Goal: Complete application form

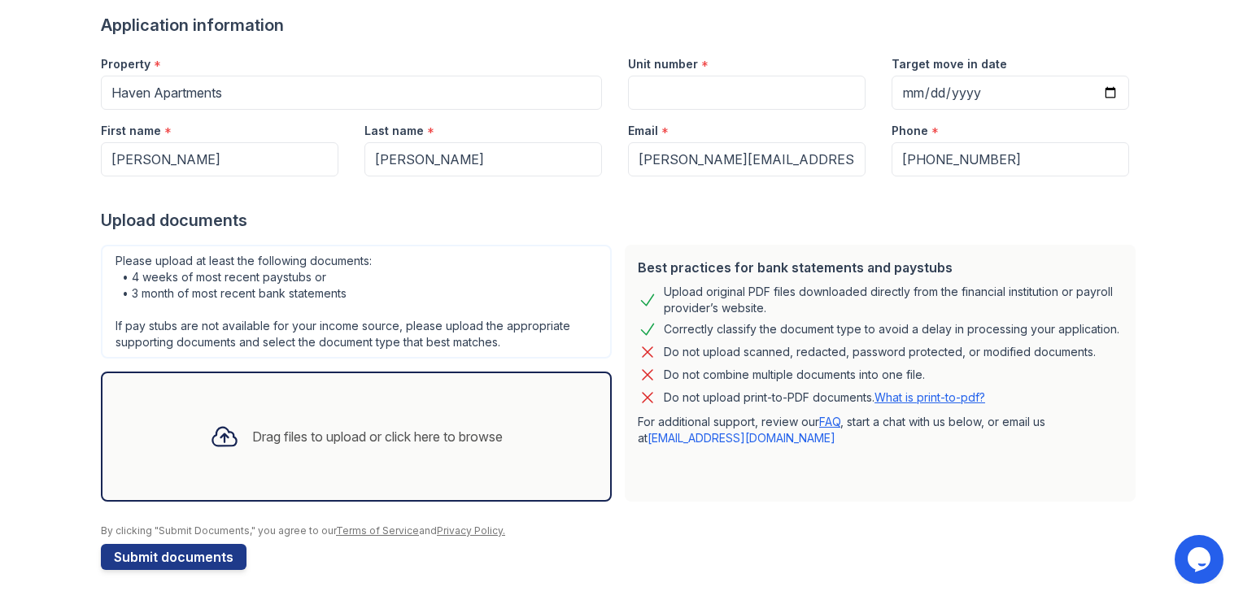
click at [304, 456] on div "Drag files to upload or click here to browse" at bounding box center [356, 436] width 319 height 55
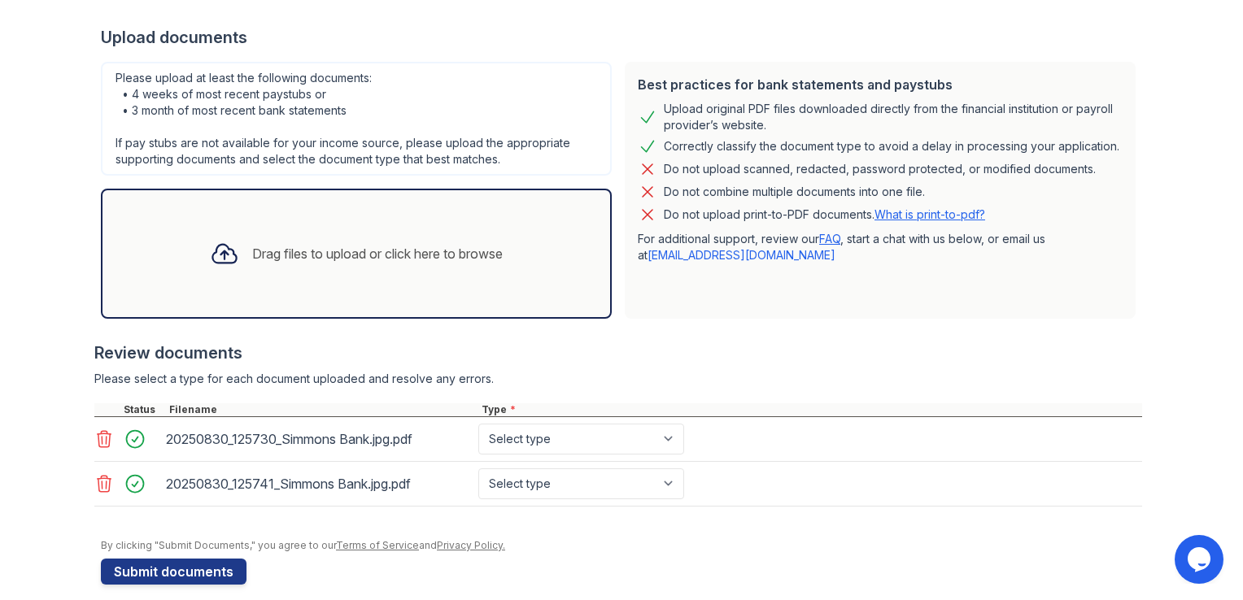
scroll to position [320, 0]
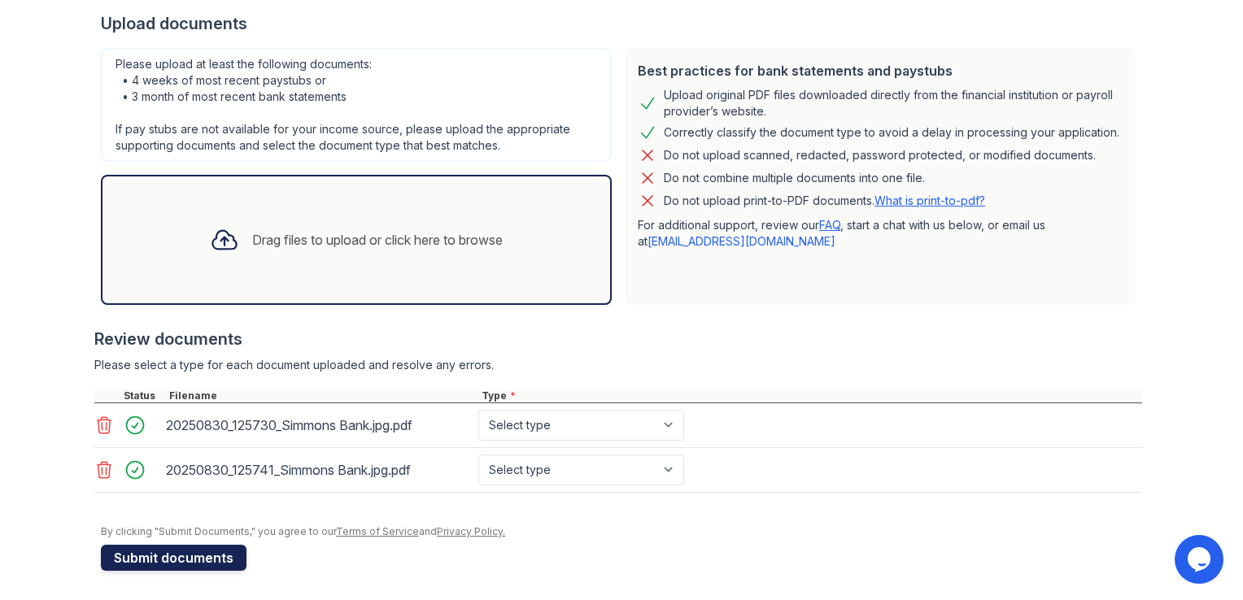
click at [202, 551] on button "Submit documents" at bounding box center [174, 558] width 146 height 26
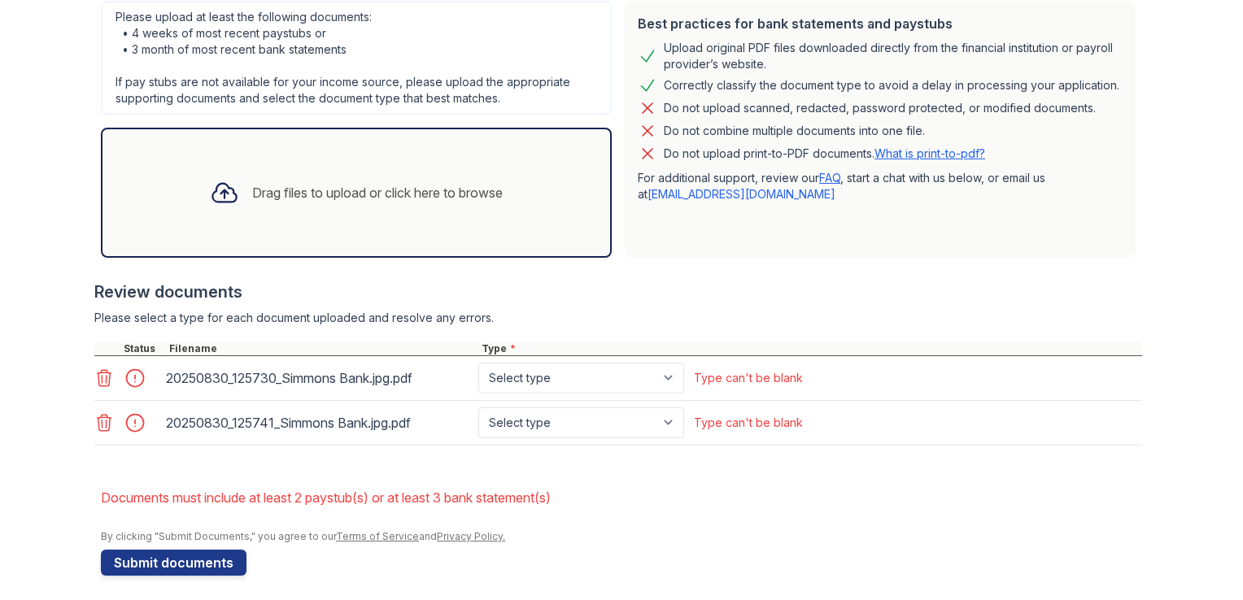
scroll to position [436, 0]
click at [535, 382] on select "Select type Paystub Bank Statement Offer Letter Tax Documents Benefit Award Let…" at bounding box center [581, 377] width 206 height 31
select select "bank_statement"
click at [478, 362] on select "Select type Paystub Bank Statement Offer Letter Tax Documents Benefit Award Let…" at bounding box center [581, 377] width 206 height 31
click at [532, 418] on select "Select type Paystub Bank Statement Offer Letter Tax Documents Benefit Award Let…" at bounding box center [581, 422] width 206 height 31
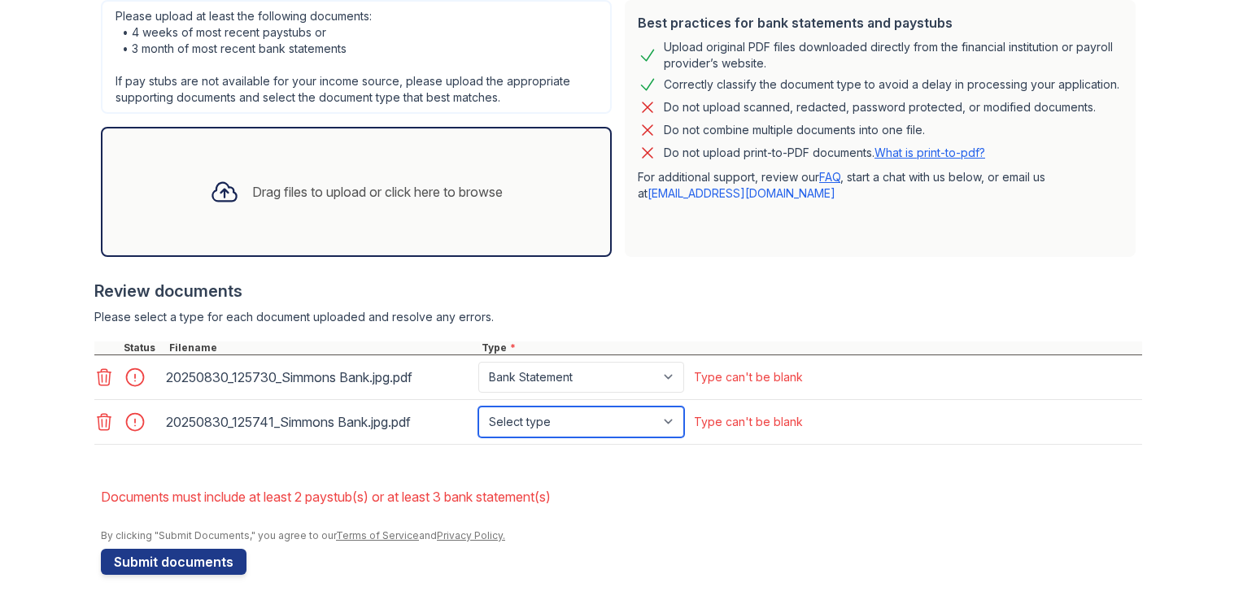
select select "bank_statement"
click at [478, 407] on select "Select type Paystub Bank Statement Offer Letter Tax Documents Benefit Award Let…" at bounding box center [581, 422] width 206 height 31
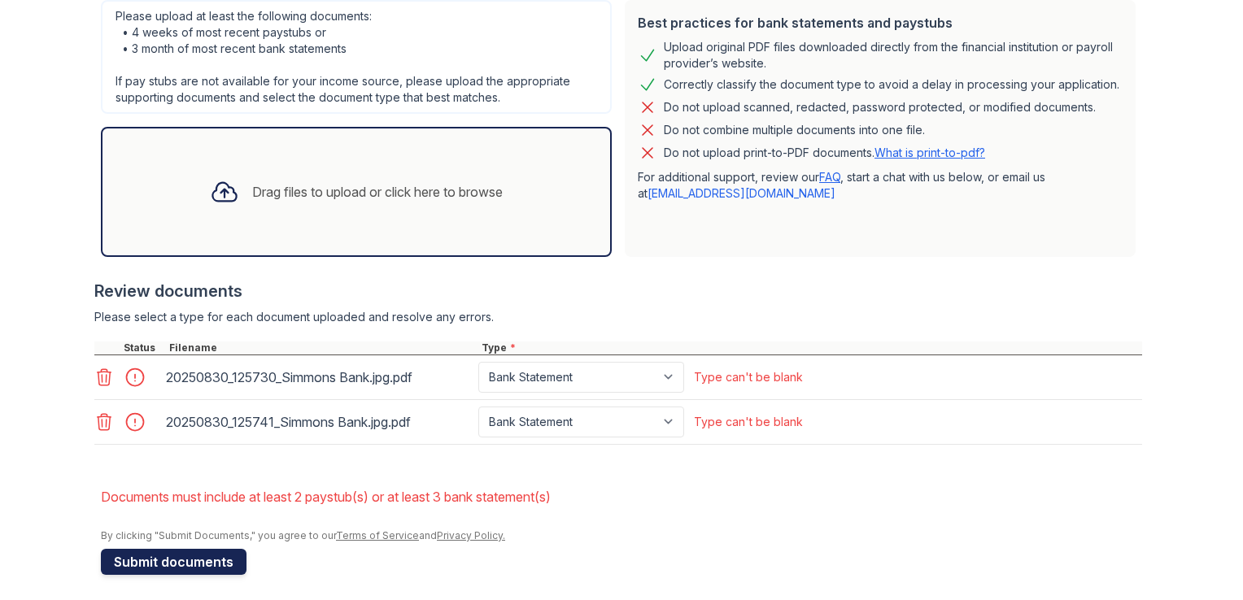
click at [207, 552] on button "Submit documents" at bounding box center [174, 562] width 146 height 26
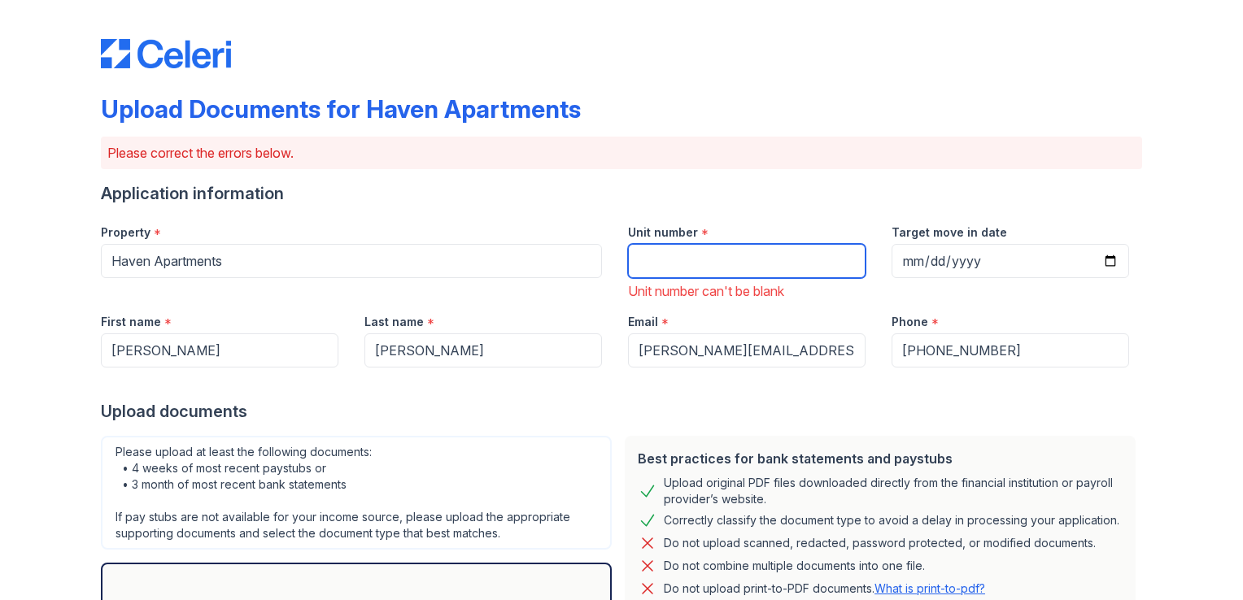
click at [701, 259] on input "Unit number" at bounding box center [747, 261] width 238 height 34
type input "1305"
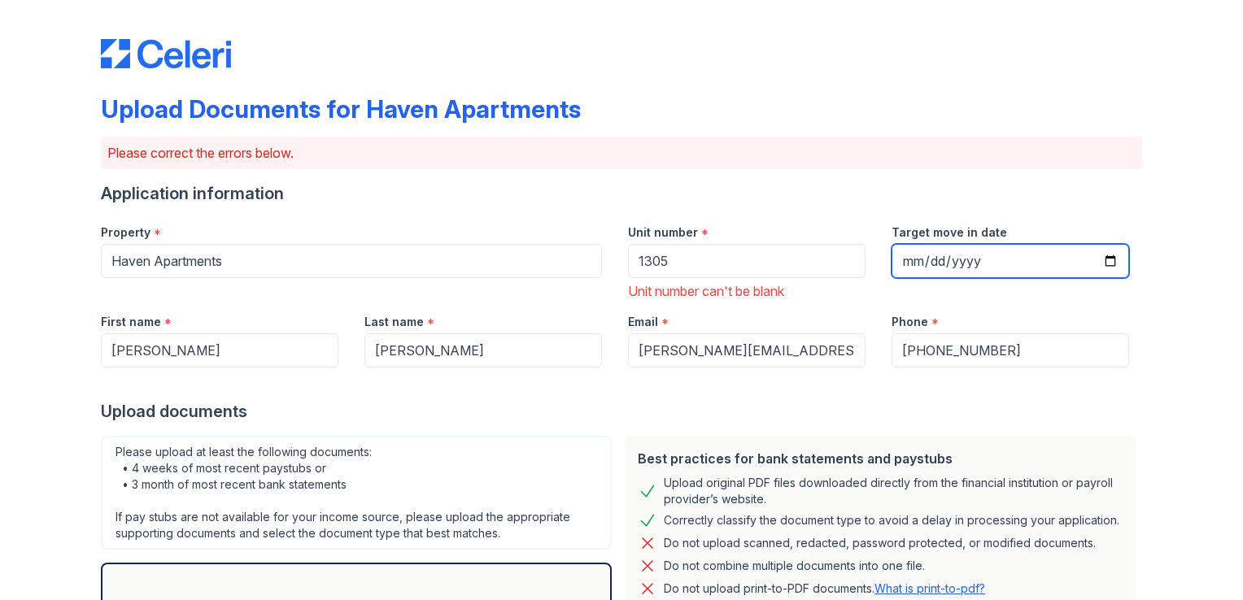
click at [909, 258] on input "Target move in date" at bounding box center [1011, 261] width 238 height 34
type input "0202-10-01"
click at [976, 262] on input "0202-10-01" at bounding box center [1011, 261] width 238 height 34
type input "2025-10-01"
click at [1121, 444] on div "Best practices for bank statements and paystubs Upload original PDF files downl…" at bounding box center [880, 564] width 511 height 257
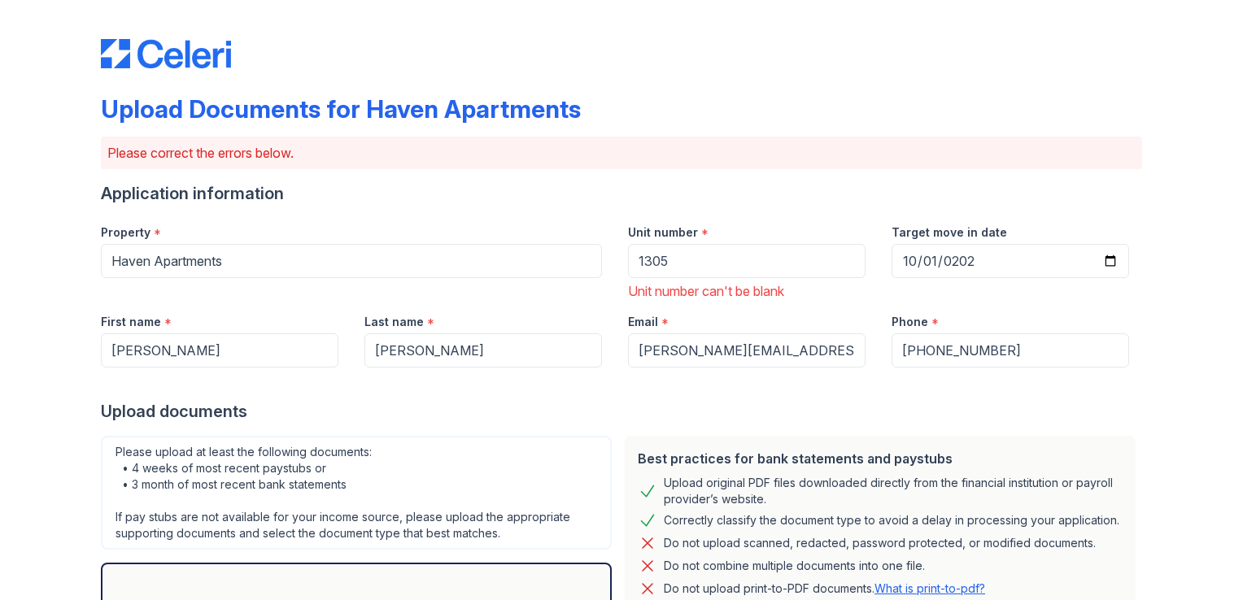
scroll to position [440, 0]
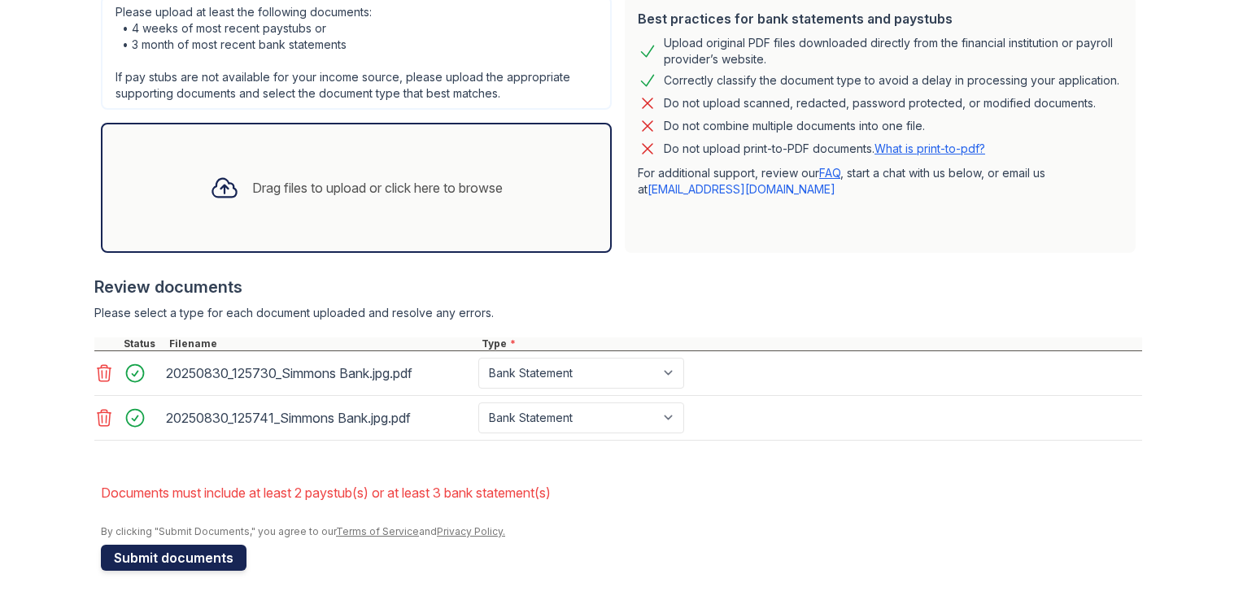
click at [204, 553] on button "Submit documents" at bounding box center [174, 558] width 146 height 26
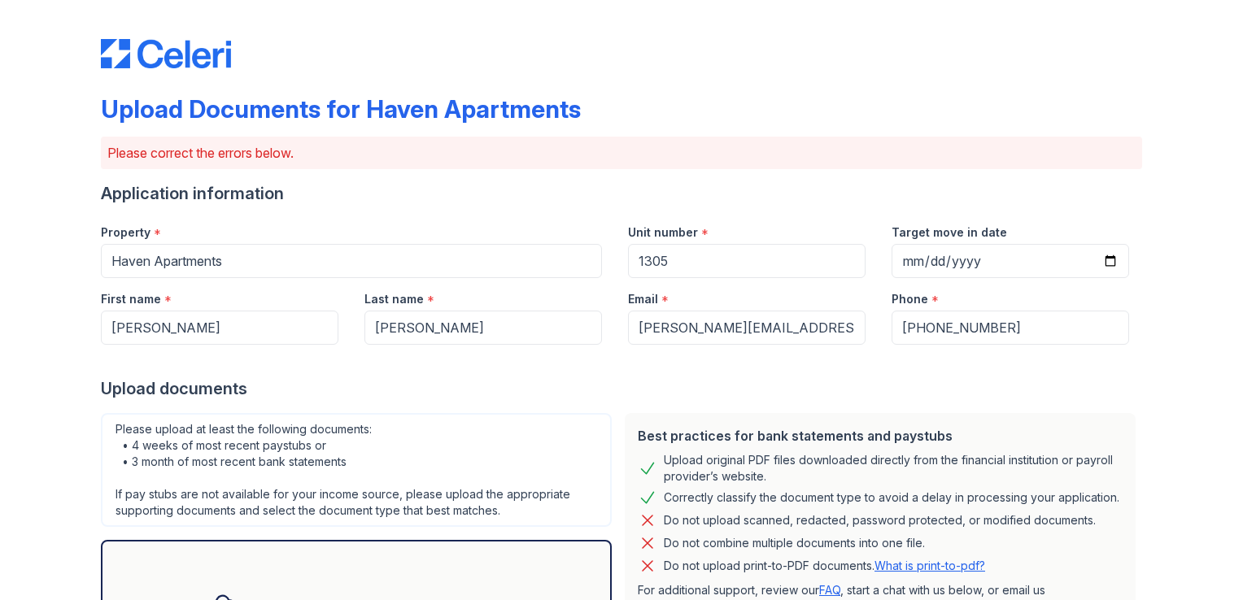
scroll to position [417, 0]
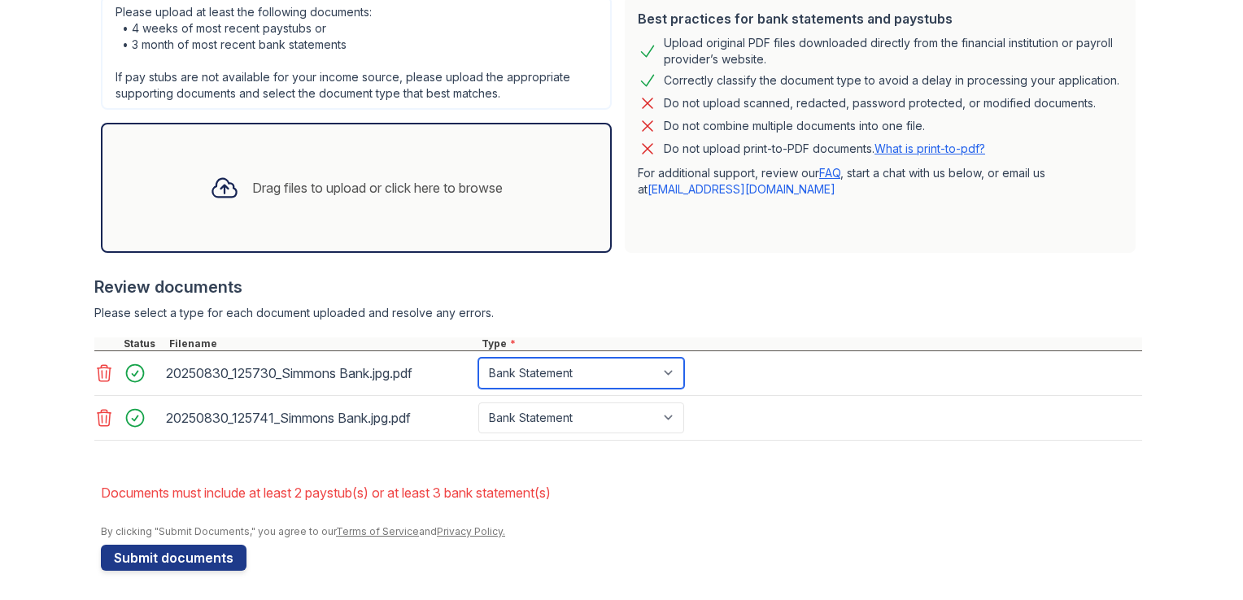
click at [550, 363] on select "Paystub Bank Statement Offer Letter Tax Documents Benefit Award Letter Investme…" at bounding box center [581, 373] width 206 height 31
click at [478, 358] on select "Paystub Bank Statement Offer Letter Tax Documents Benefit Award Letter Investme…" at bounding box center [581, 373] width 206 height 31
click at [537, 369] on select "Paystub Bank Statement Offer Letter Tax Documents Benefit Award Letter Investme…" at bounding box center [581, 373] width 206 height 31
click at [478, 358] on select "Paystub Bank Statement Offer Letter Tax Documents Benefit Award Letter Investme…" at bounding box center [581, 373] width 206 height 31
click at [512, 369] on select "Paystub Bank Statement Offer Letter Tax Documents Benefit Award Letter Investme…" at bounding box center [581, 373] width 206 height 31
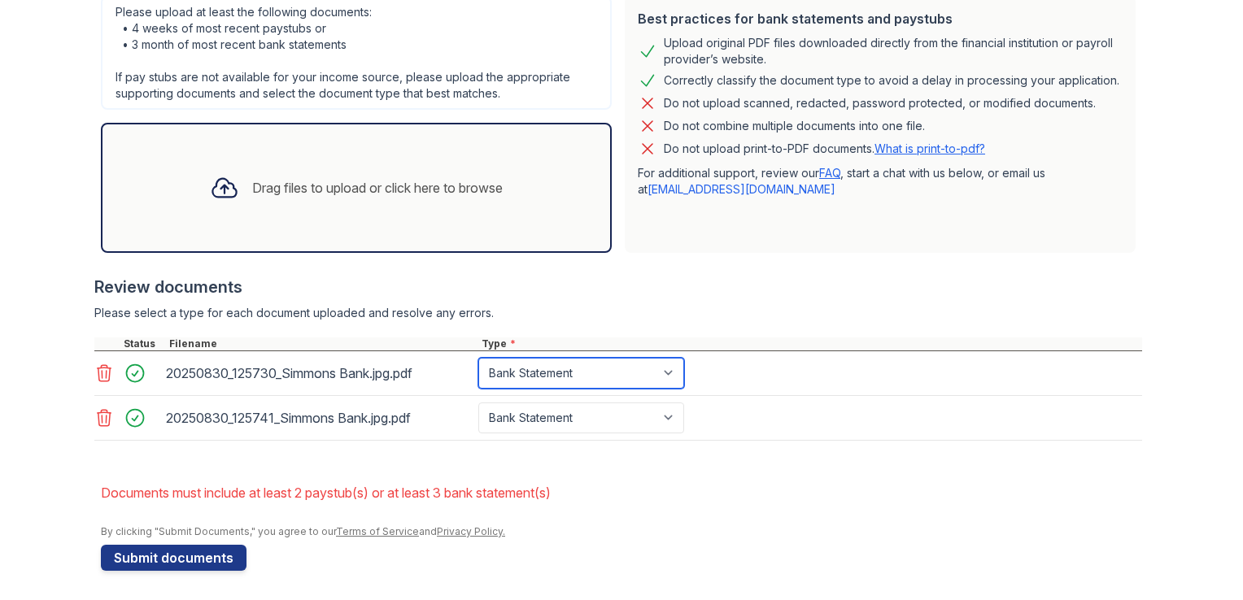
select select "paystub"
click at [478, 358] on select "Paystub Bank Statement Offer Letter Tax Documents Benefit Award Letter Investme…" at bounding box center [581, 373] width 206 height 31
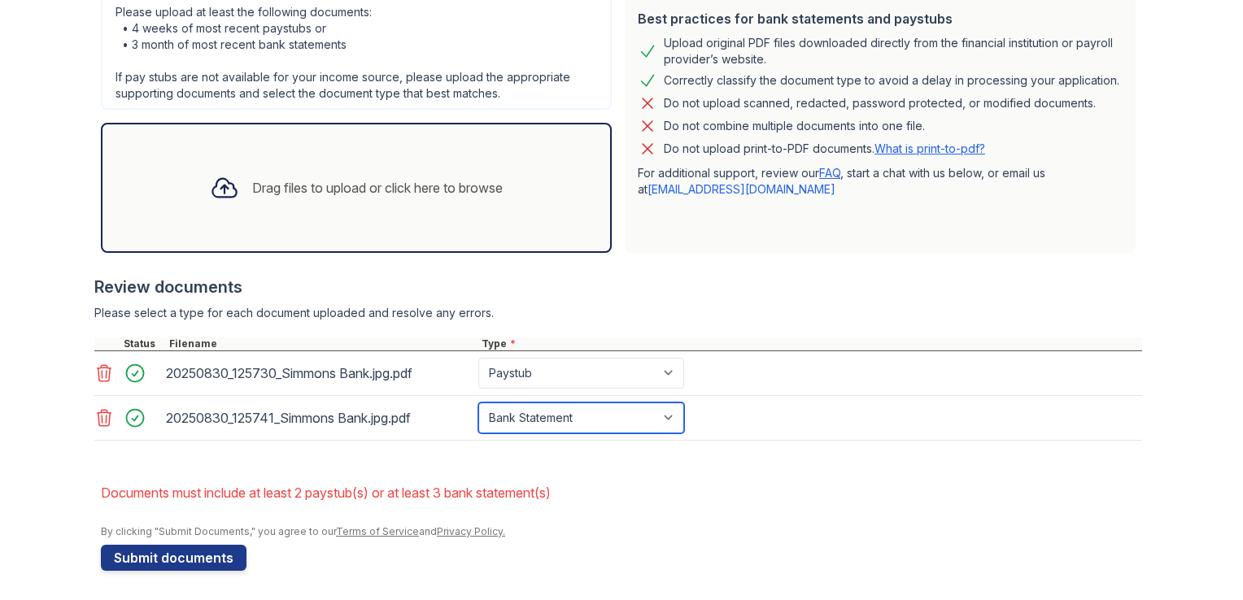
click at [540, 418] on select "Paystub Bank Statement Offer Letter Tax Documents Benefit Award Letter Investme…" at bounding box center [581, 418] width 206 height 31
select select "paystub"
click at [478, 403] on select "Paystub Bank Statement Offer Letter Tax Documents Benefit Award Letter Investme…" at bounding box center [581, 418] width 206 height 31
click at [749, 496] on li "Documents must include at least 2 paystub(s) or at least 3 bank statement(s)" at bounding box center [621, 493] width 1041 height 33
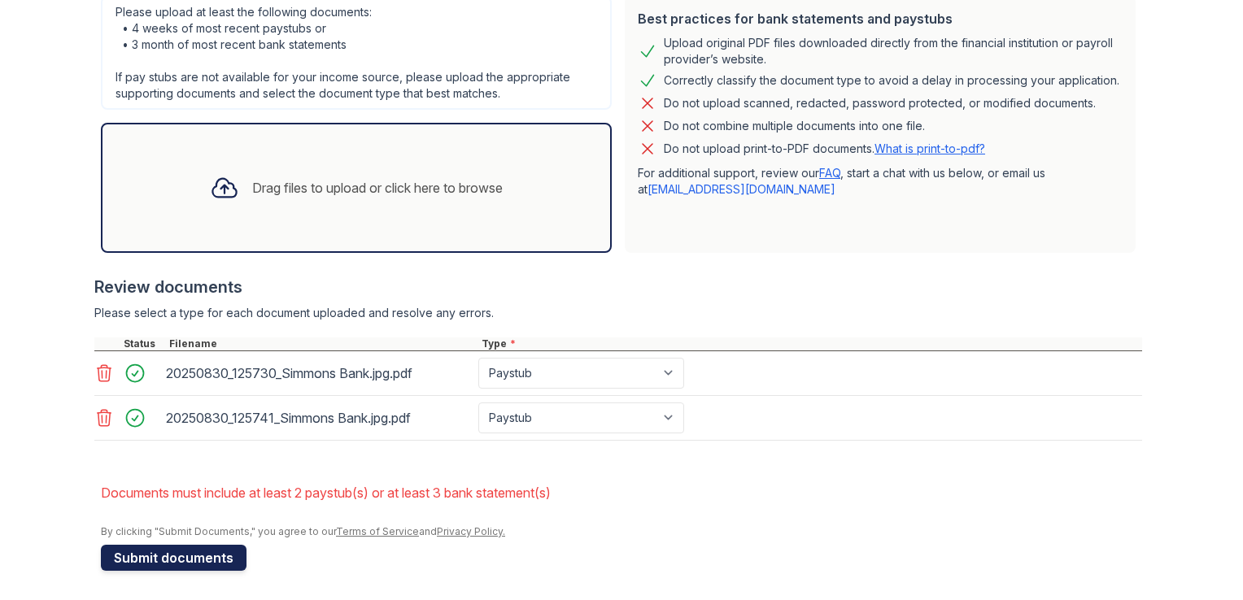
click at [201, 555] on button "Submit documents" at bounding box center [174, 558] width 146 height 26
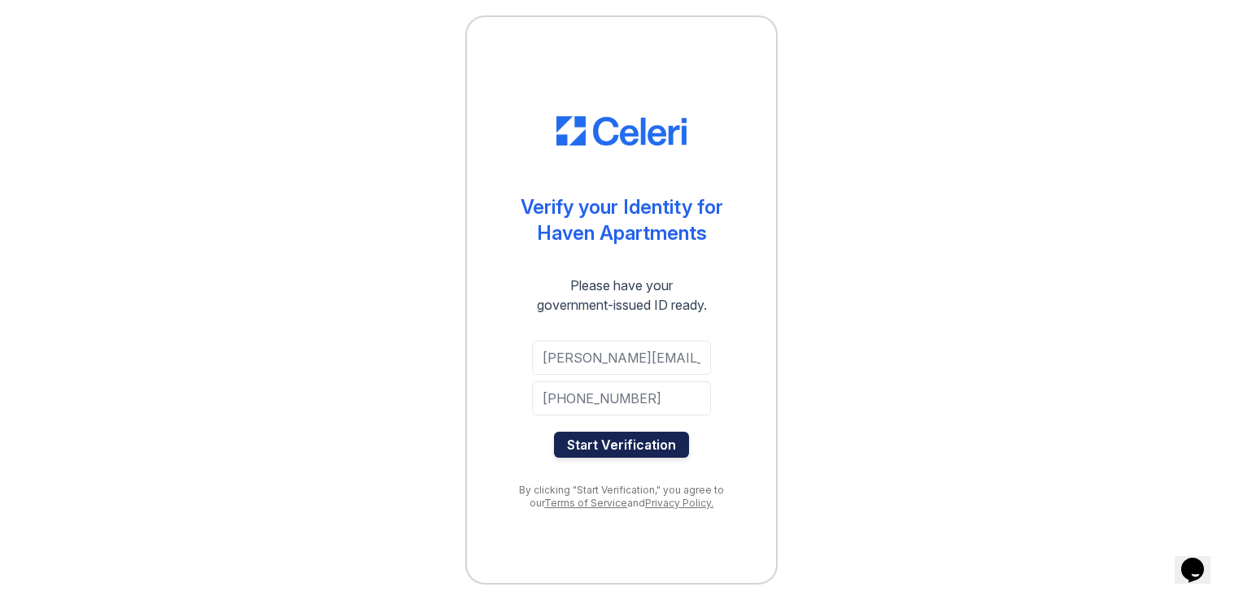
click at [651, 444] on button "Start Verification" at bounding box center [621, 445] width 135 height 26
